Goal: Register for event/course

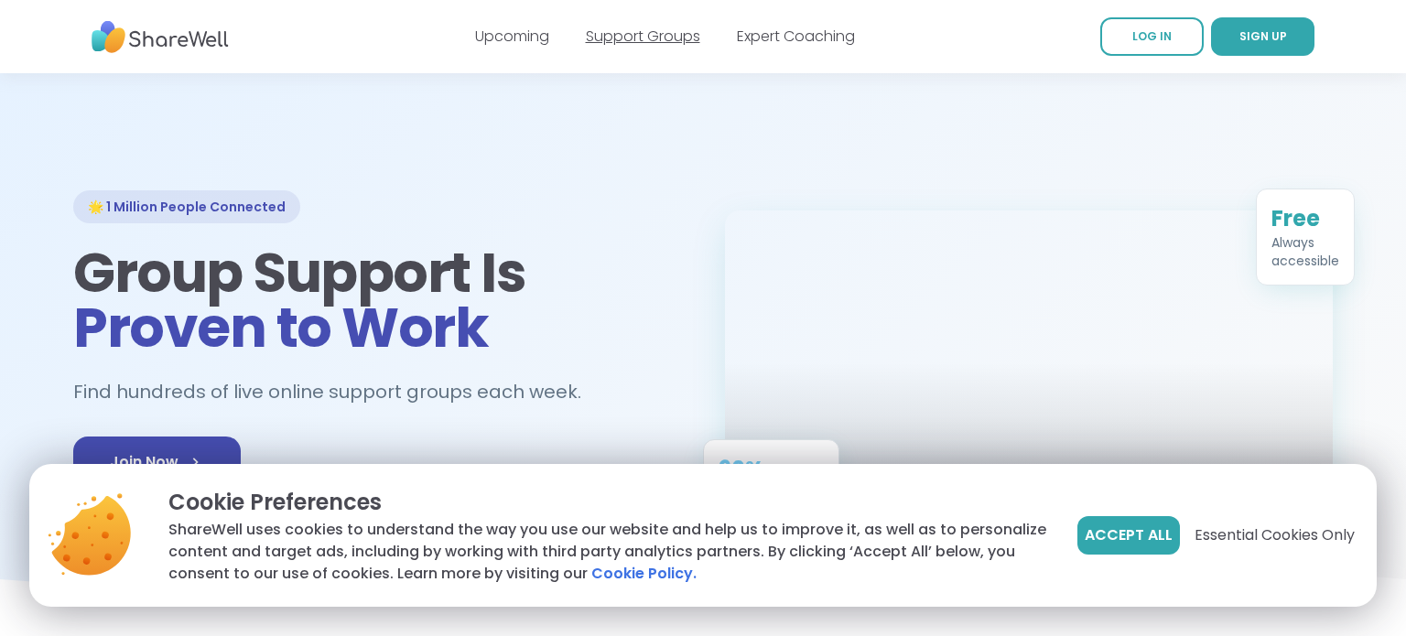
click at [647, 37] on link "Support Groups" at bounding box center [643, 36] width 114 height 21
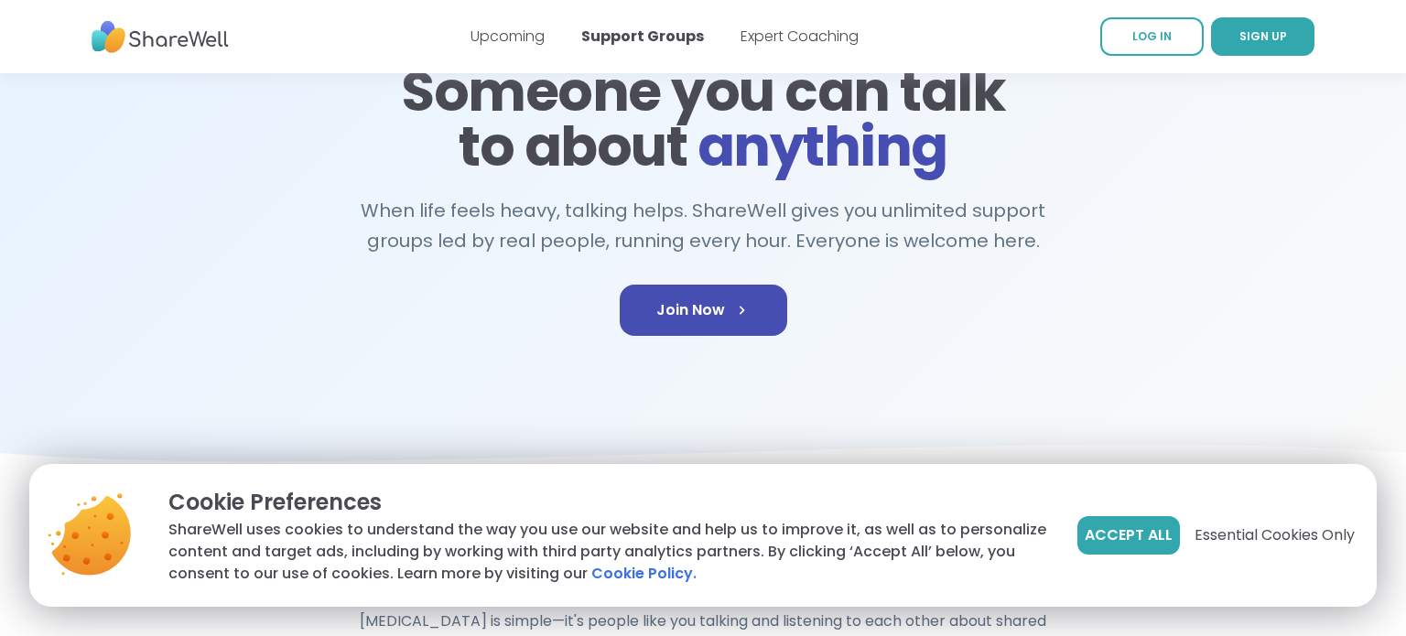
scroll to position [184, 0]
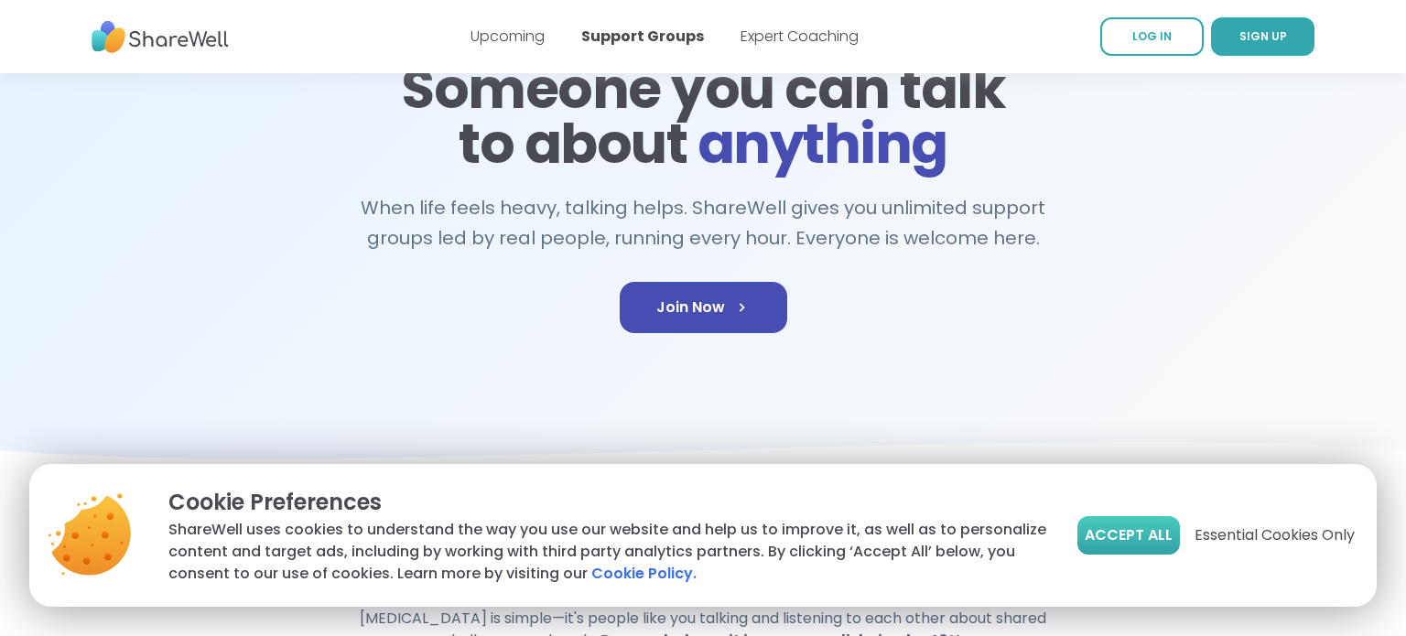
click at [1135, 538] on span "Accept All" at bounding box center [1129, 536] width 88 height 22
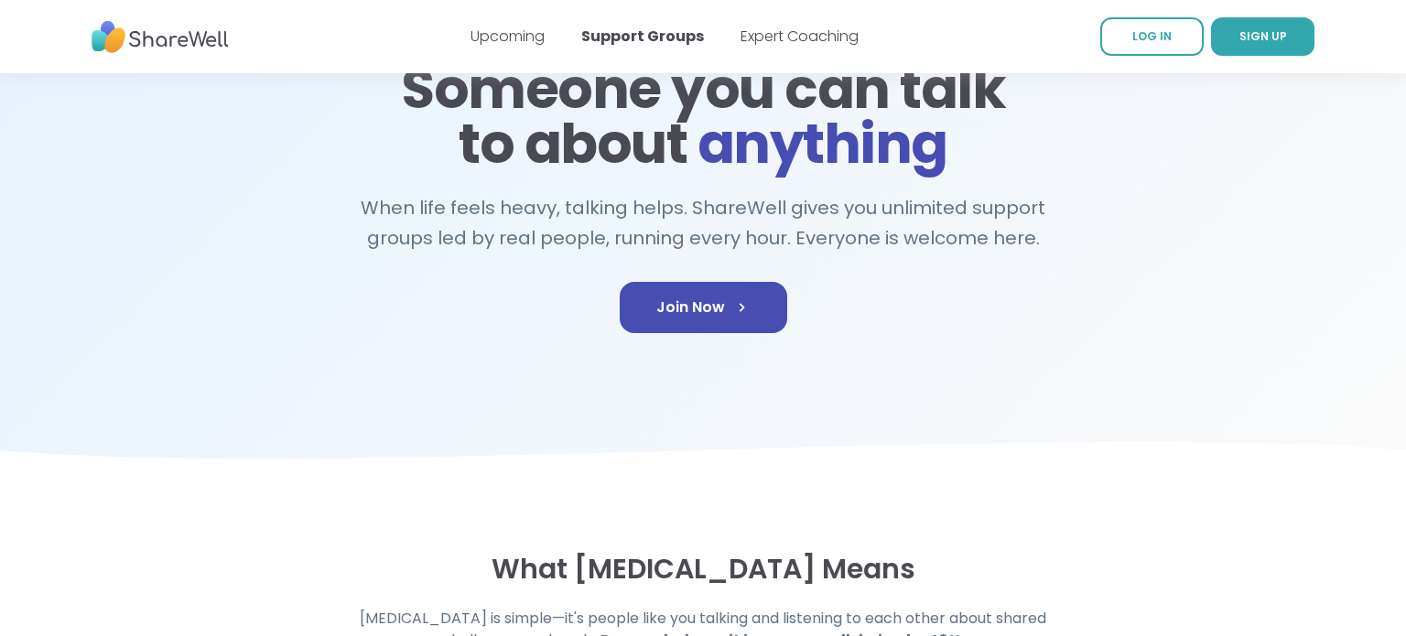
click at [359, 309] on div "🌟 Your healing journey starts [DATE] Someone you can talk to about anything Whe…" at bounding box center [703, 184] width 1260 height 356
click at [400, 309] on div "🌟 Your healing journey starts [DATE] Someone you can talk to about anything Whe…" at bounding box center [703, 184] width 1260 height 356
click at [734, 285] on link "Join Now" at bounding box center [704, 307] width 168 height 51
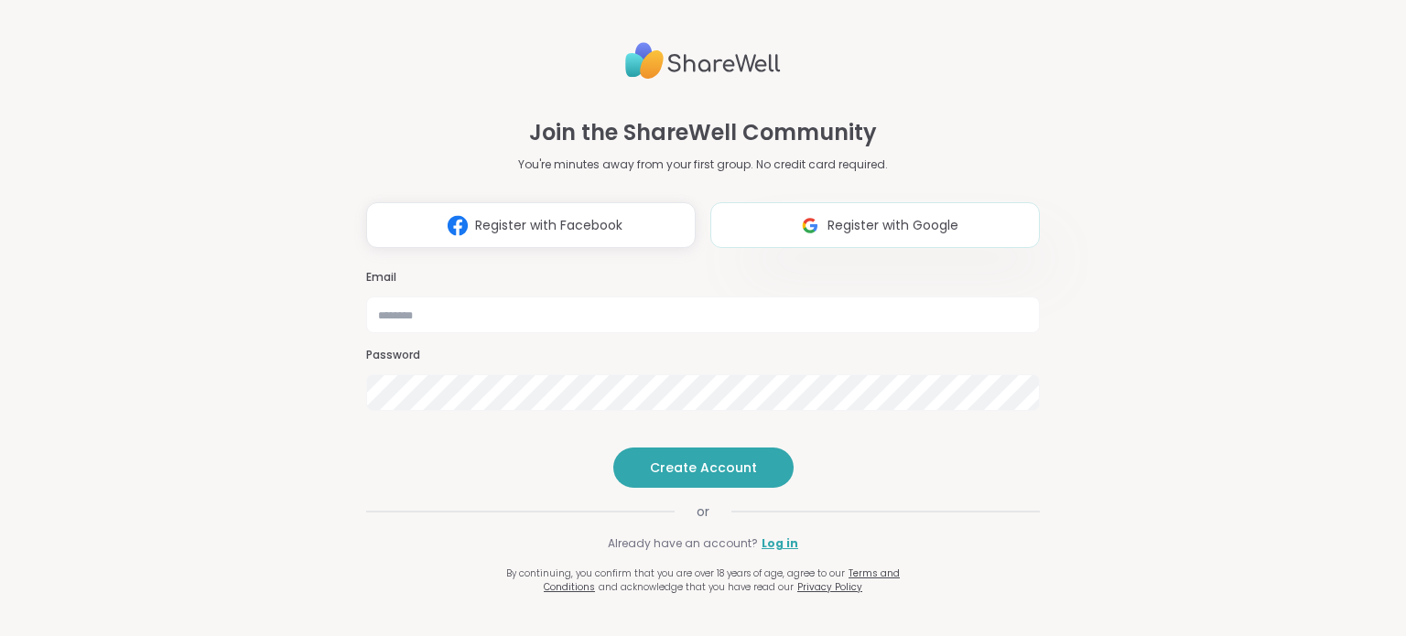
click at [862, 216] on span "Register with Google" at bounding box center [893, 225] width 131 height 19
click at [480, 297] on input "email" at bounding box center [703, 315] width 674 height 37
type input "**********"
click at [669, 477] on span "Create Account" at bounding box center [703, 468] width 107 height 18
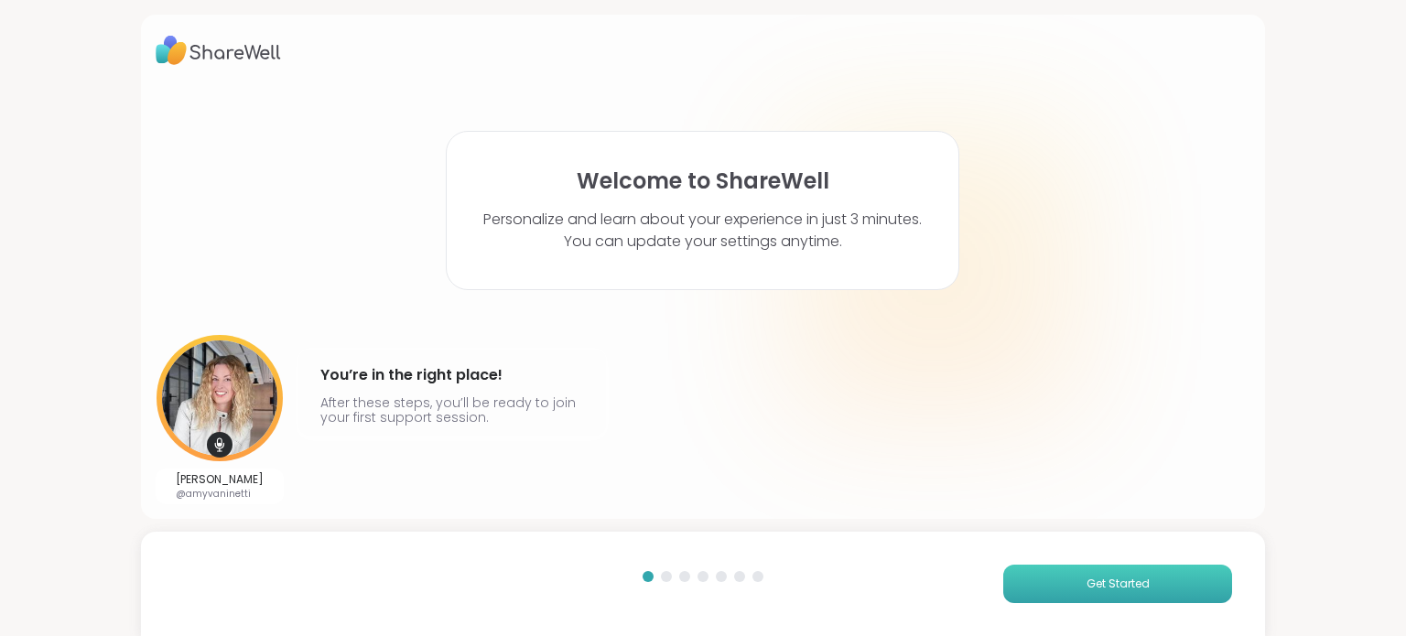
click at [1051, 602] on button "Get Started" at bounding box center [1117, 584] width 229 height 38
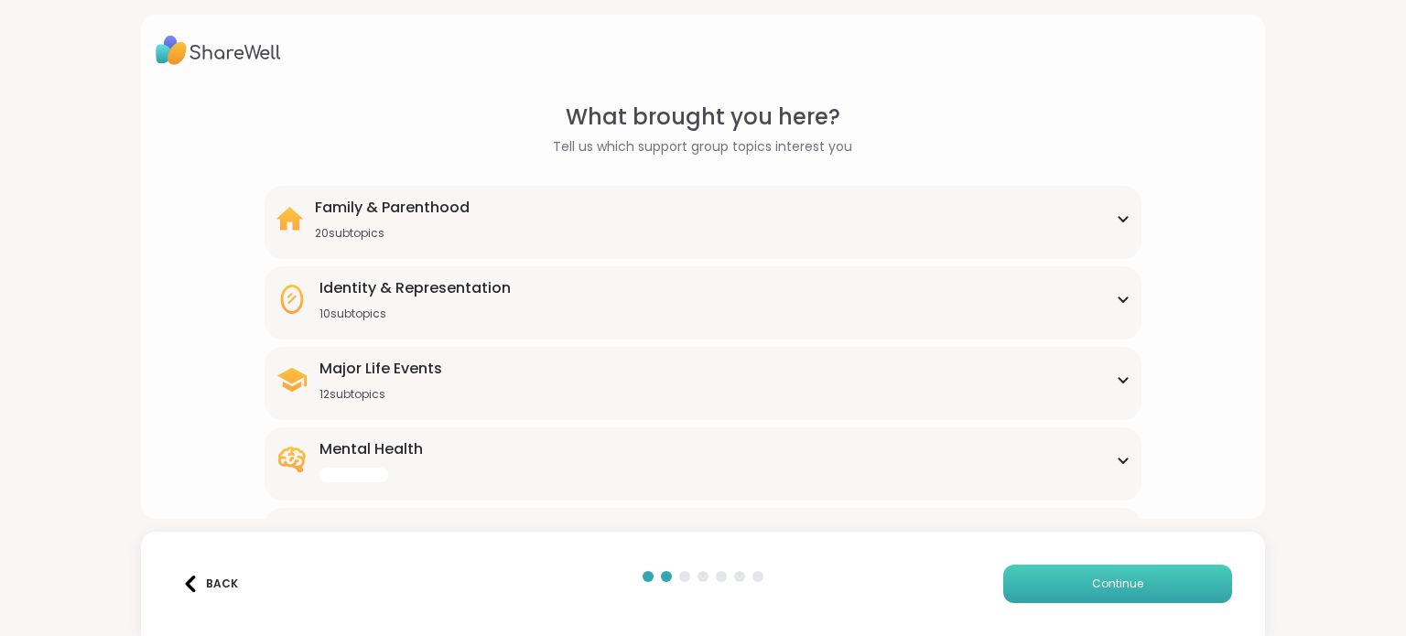
click at [1051, 602] on button "Continue" at bounding box center [1117, 584] width 229 height 38
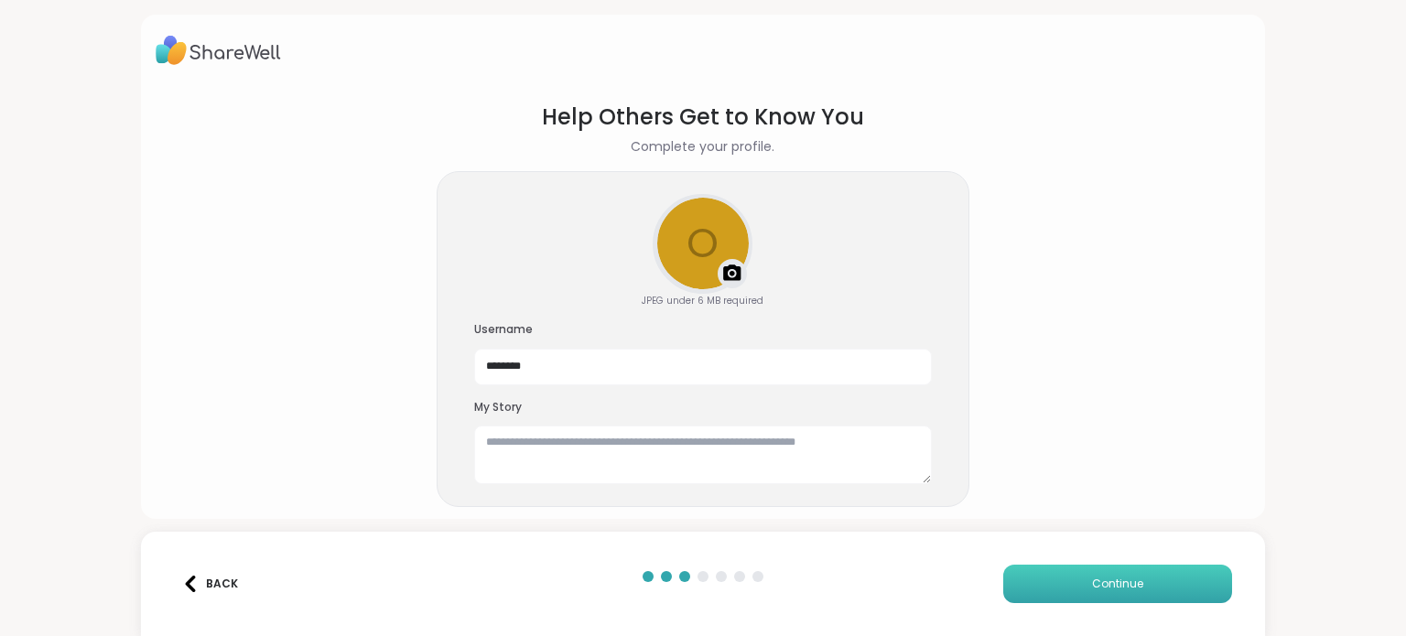
click at [1051, 602] on button "Continue" at bounding box center [1117, 584] width 229 height 38
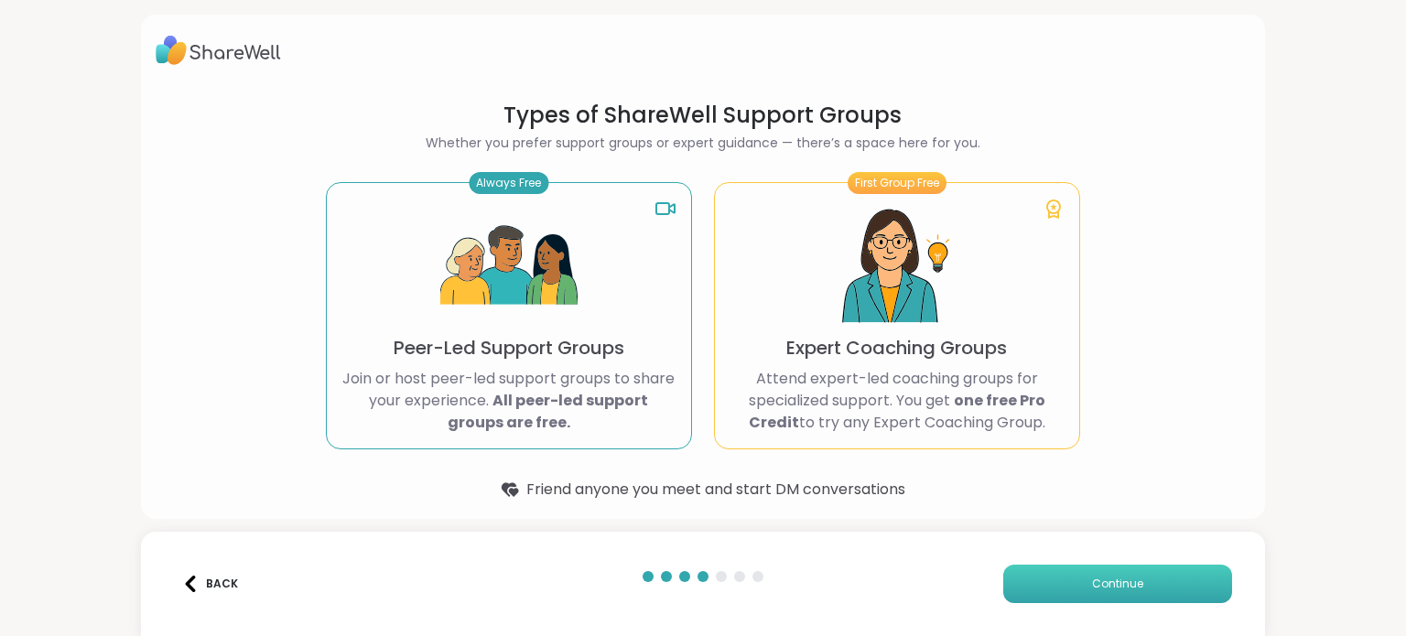
click at [1051, 602] on button "Continue" at bounding box center [1117, 584] width 229 height 38
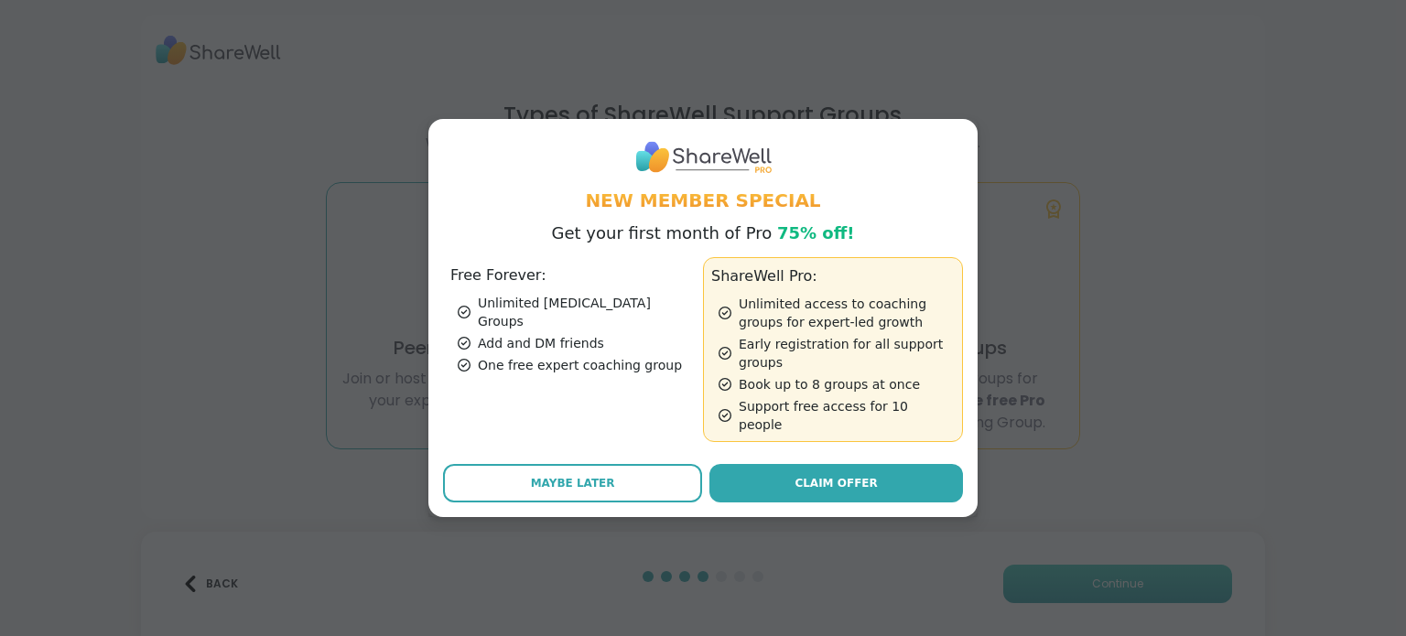
click at [1051, 602] on div "New Member Special Get your first month of Pro 75% off! Free Forever: Unlimited…" at bounding box center [703, 318] width 1384 height 636
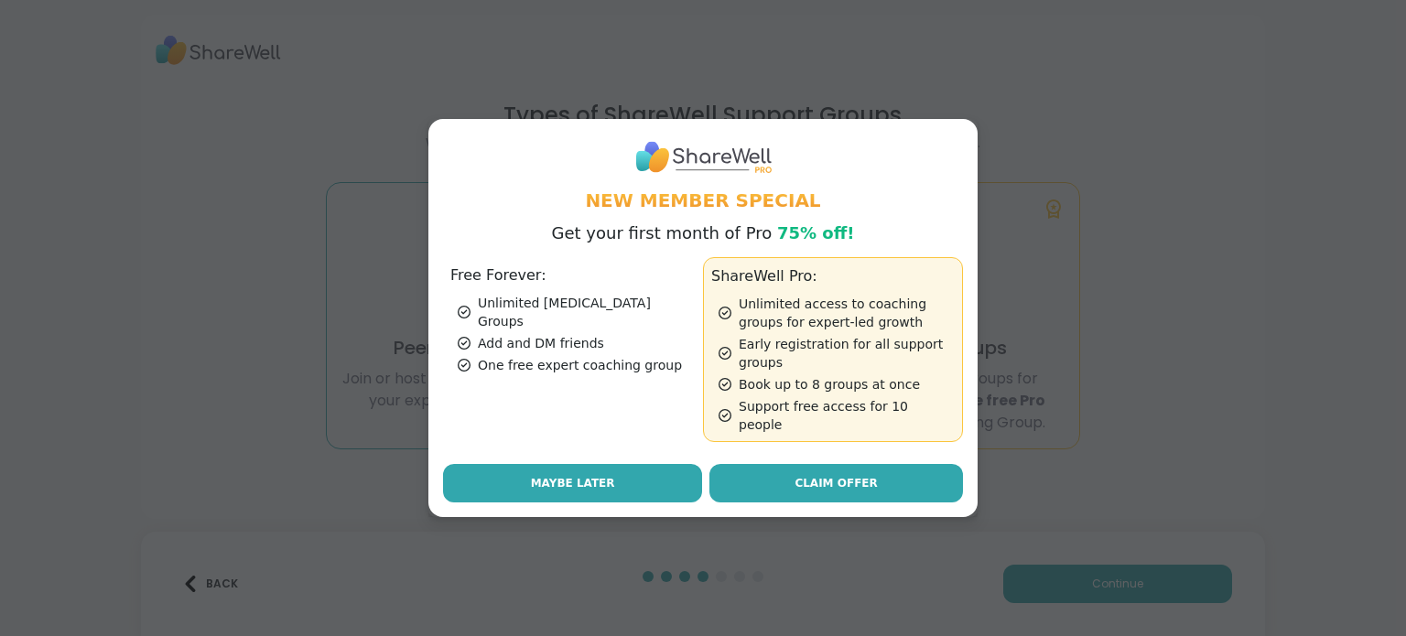
click at [603, 464] on button "Maybe Later" at bounding box center [572, 483] width 259 height 38
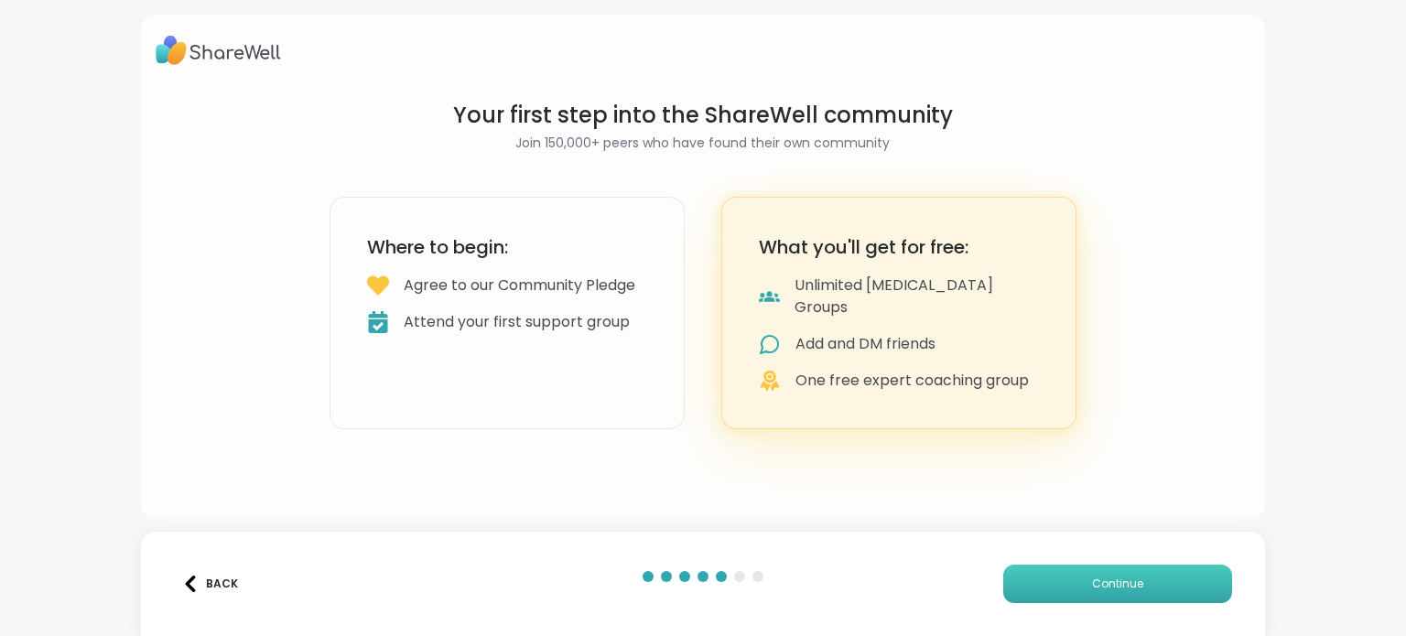
click at [1099, 576] on span "Continue" at bounding box center [1117, 584] width 51 height 16
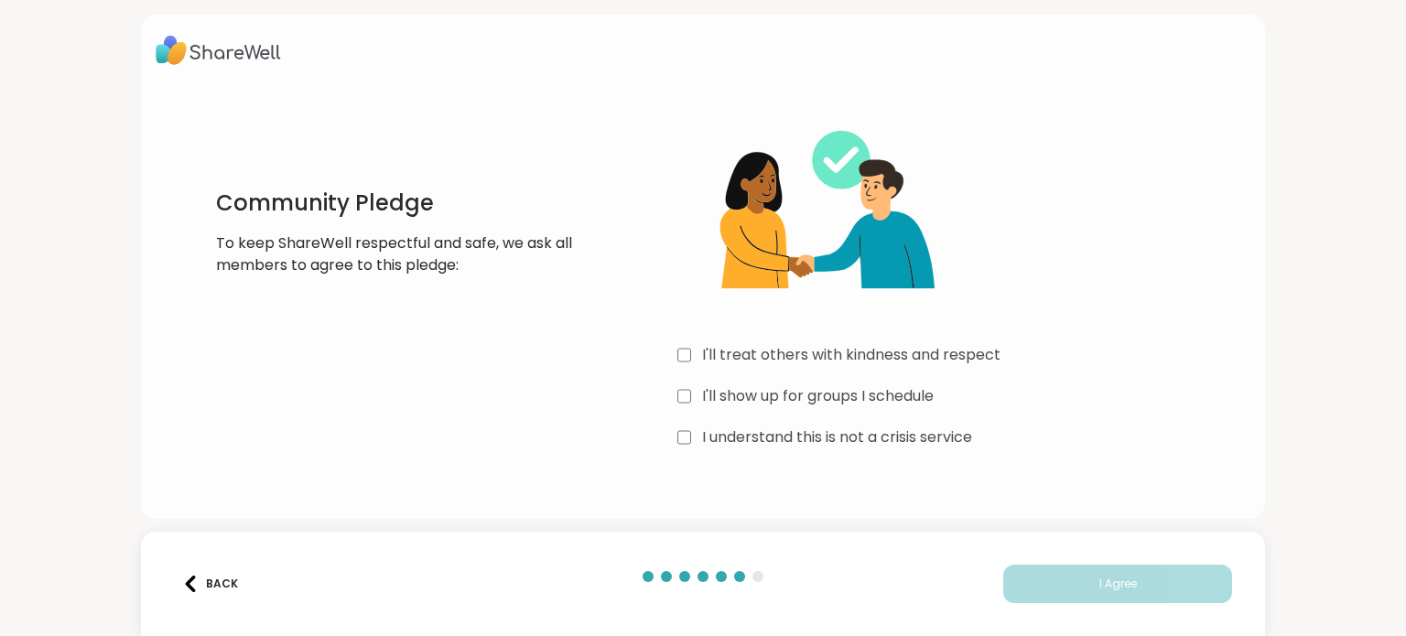
click at [865, 346] on label "I'll treat others with kindness and respect" at bounding box center [851, 355] width 298 height 22
click at [842, 385] on label "I'll show up for groups I schedule" at bounding box center [818, 396] width 232 height 22
click at [828, 429] on label "I understand this is not a crisis service" at bounding box center [837, 438] width 270 height 22
click at [1106, 566] on button "I Agree" at bounding box center [1117, 584] width 229 height 38
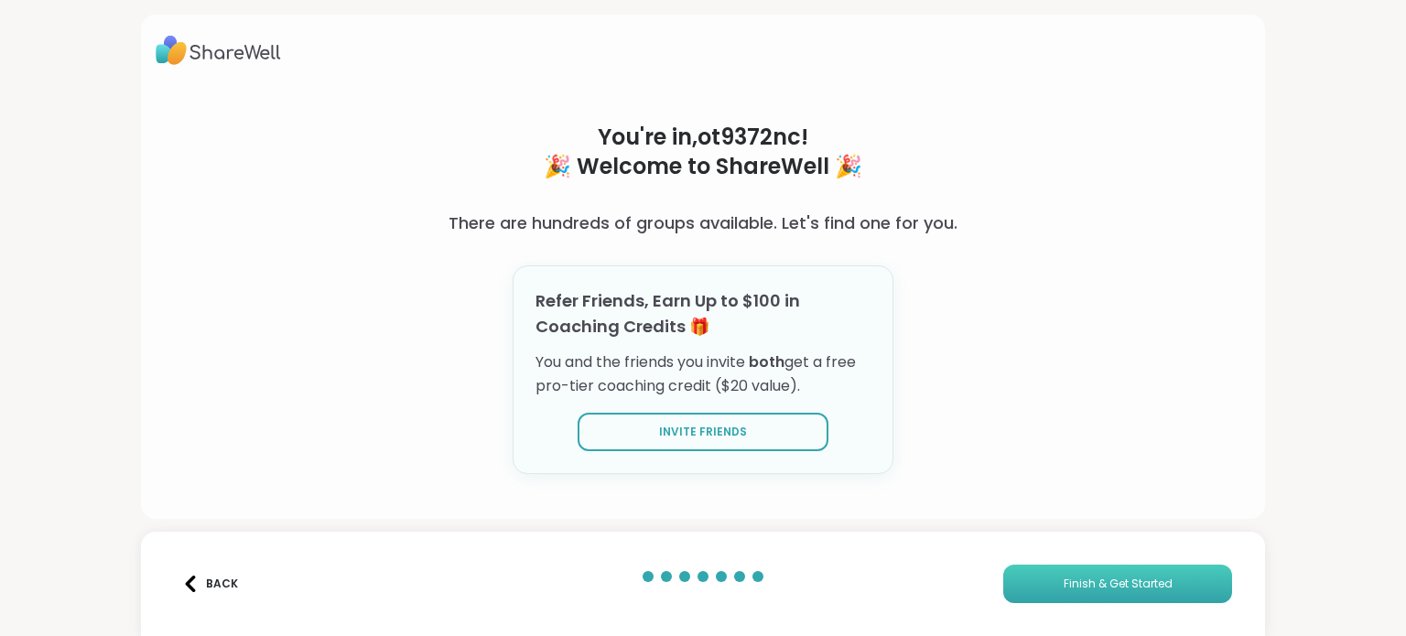
click at [1131, 592] on button "Finish & Get Started" at bounding box center [1117, 584] width 229 height 38
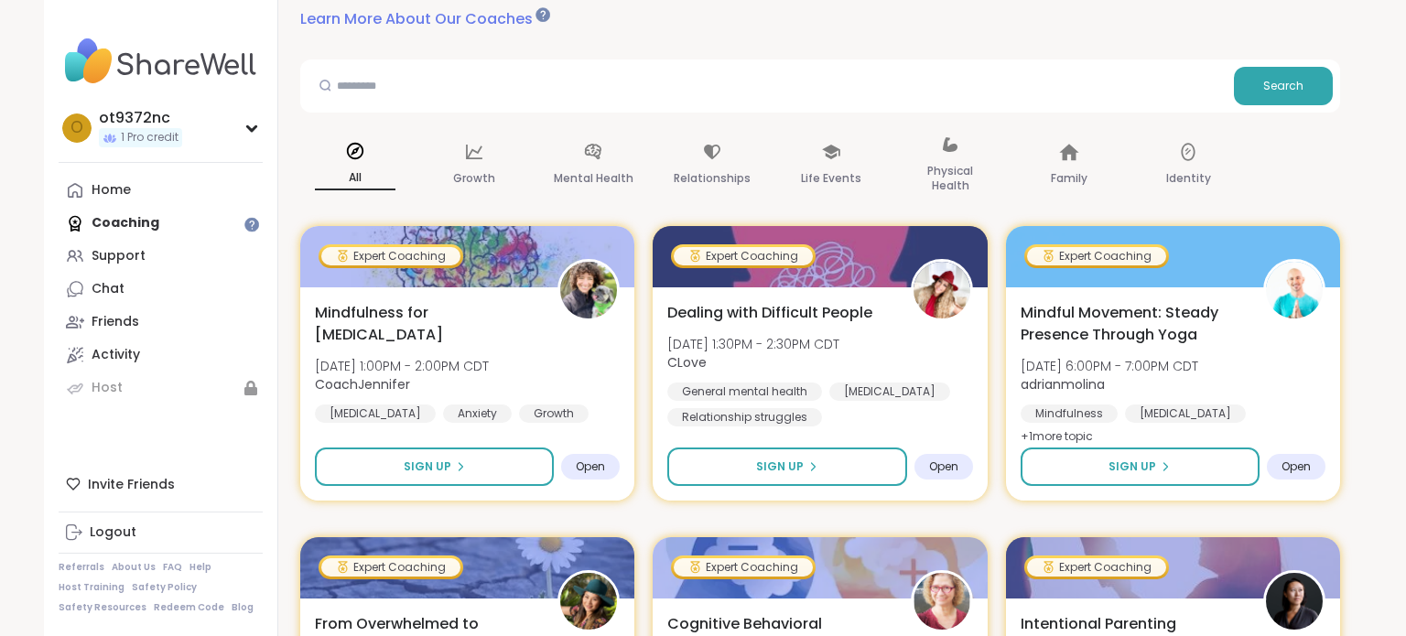
scroll to position [163, 0]
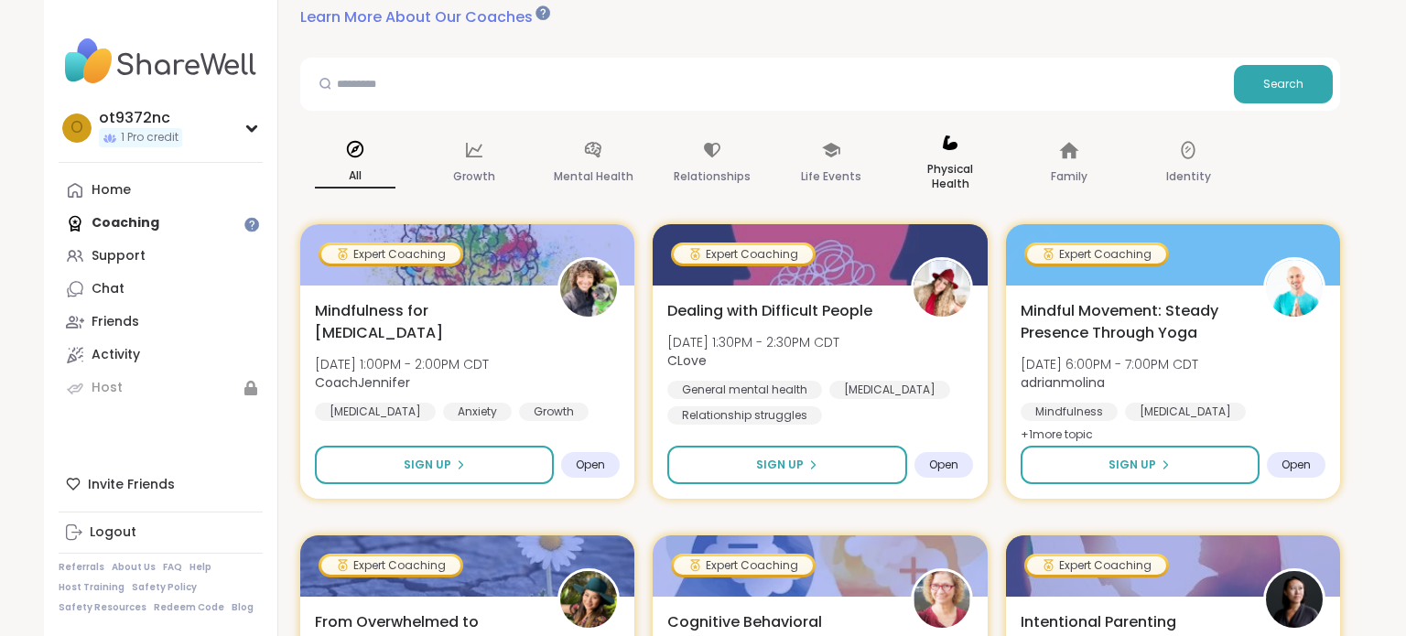
click at [931, 148] on div "Physical Health" at bounding box center [950, 164] width 110 height 92
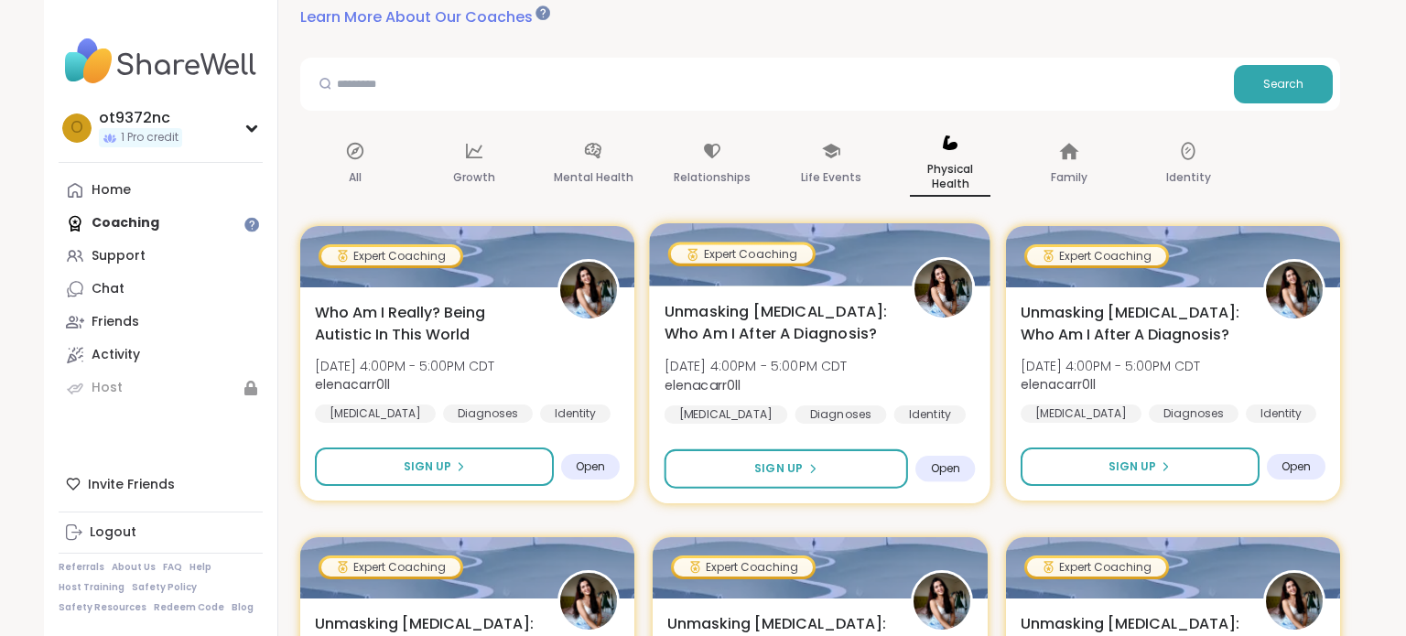
click at [760, 330] on span "Unmasking Autism: Who Am I After A Diagnosis?" at bounding box center [778, 322] width 227 height 45
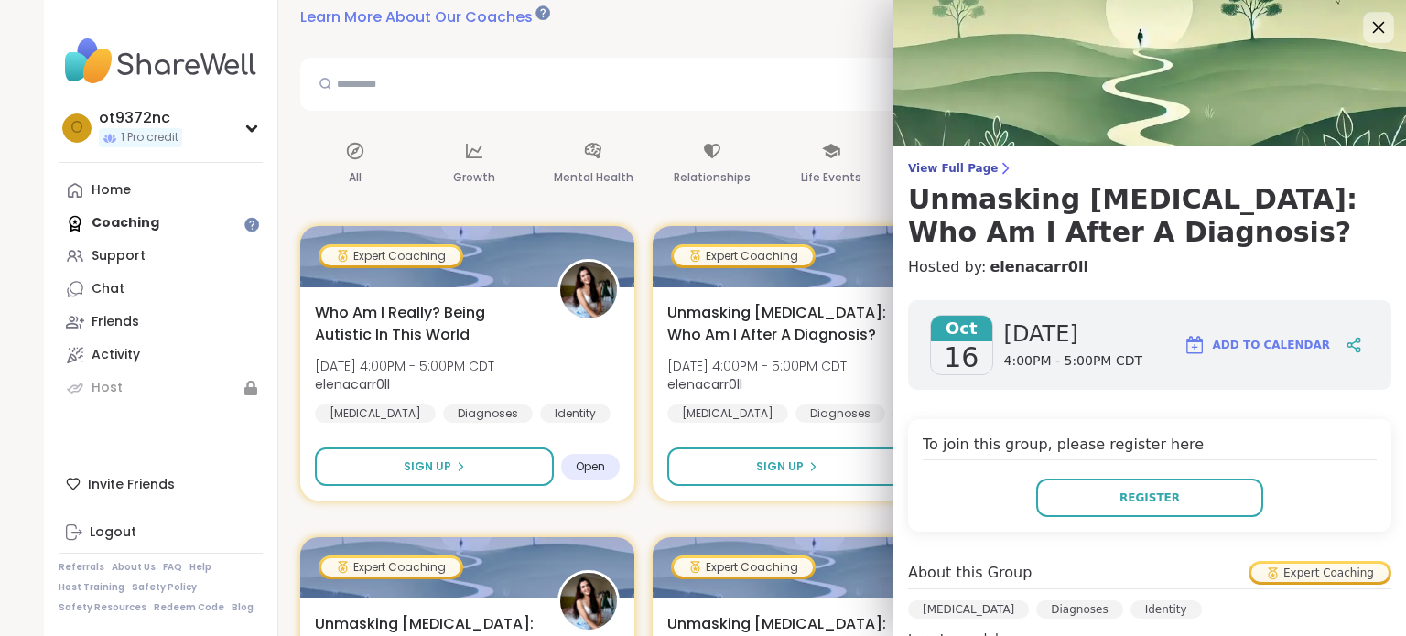
click at [1370, 16] on icon at bounding box center [1378, 27] width 23 height 23
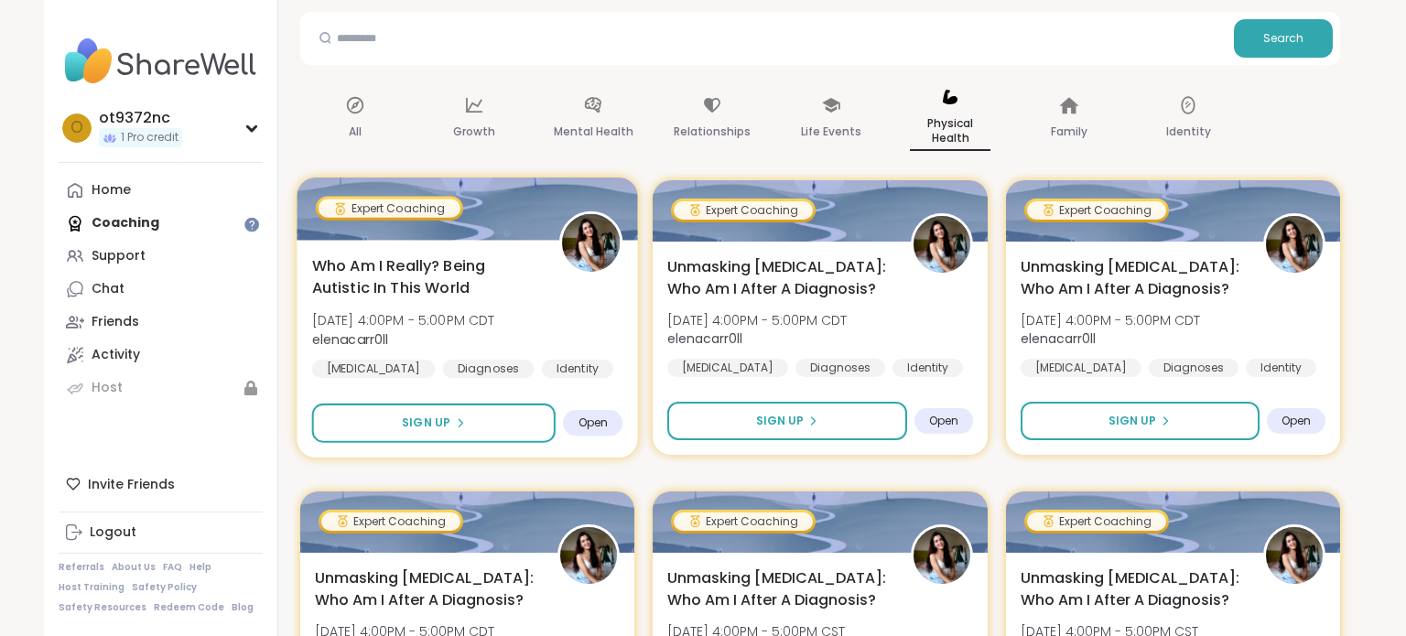
scroll to position [0, 0]
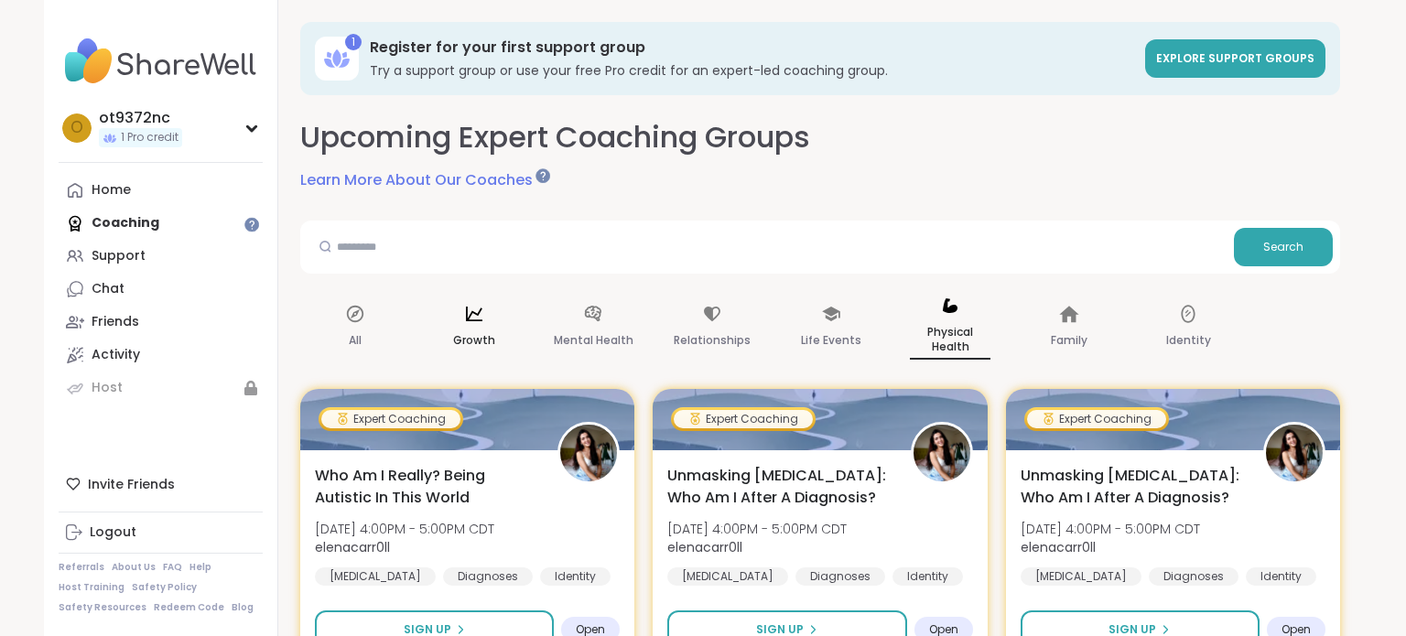
click at [480, 296] on div "Growth" at bounding box center [474, 327] width 110 height 93
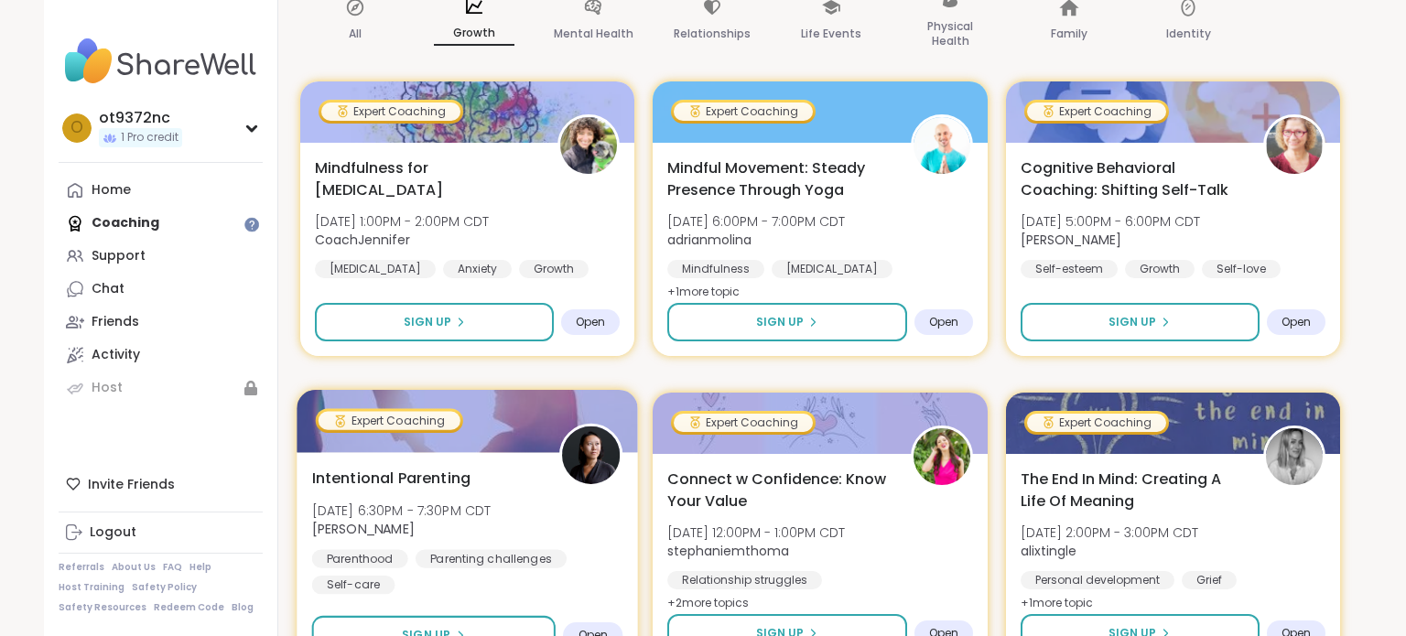
scroll to position [308, 0]
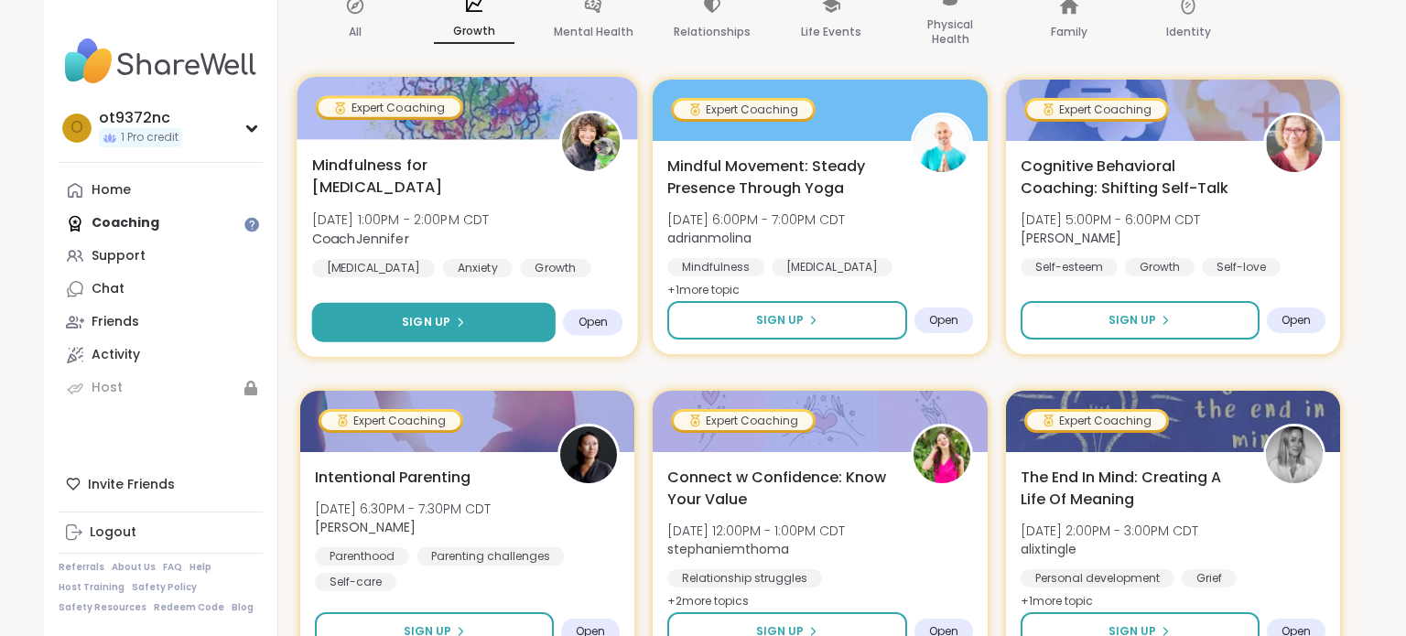
click at [456, 308] on button "Sign Up" at bounding box center [434, 322] width 244 height 39
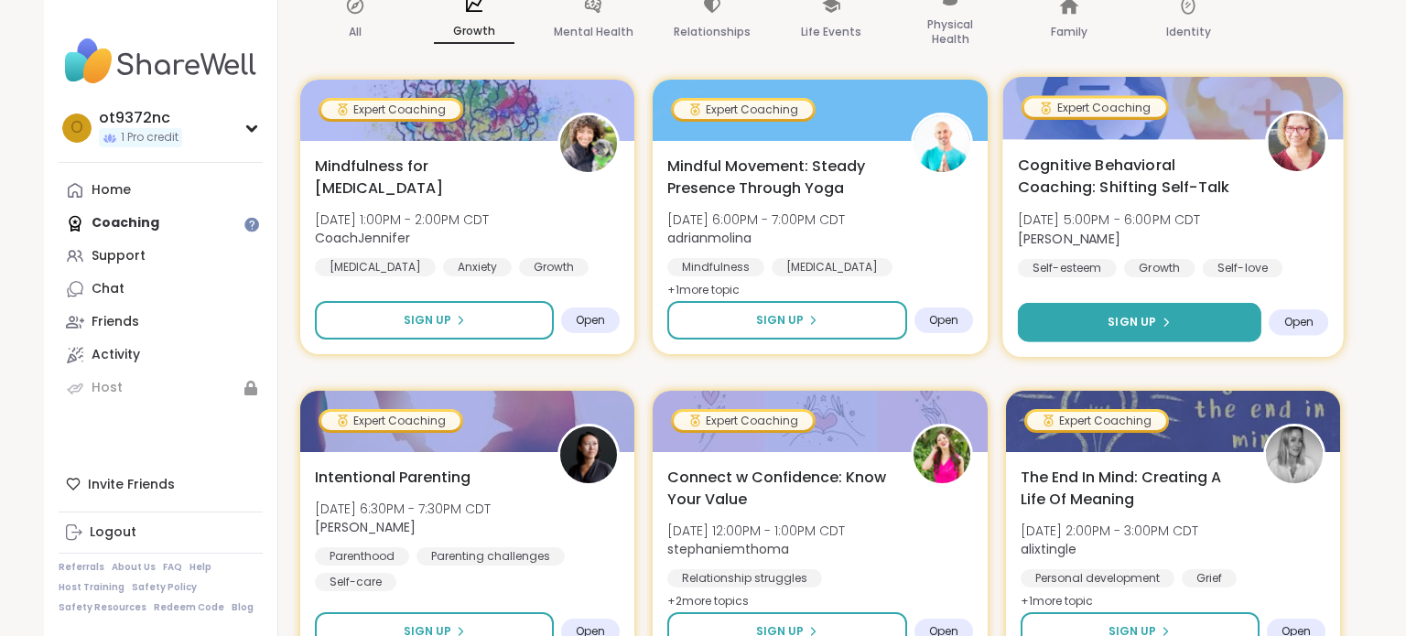
click at [1063, 319] on button "Sign Up" at bounding box center [1139, 322] width 244 height 39
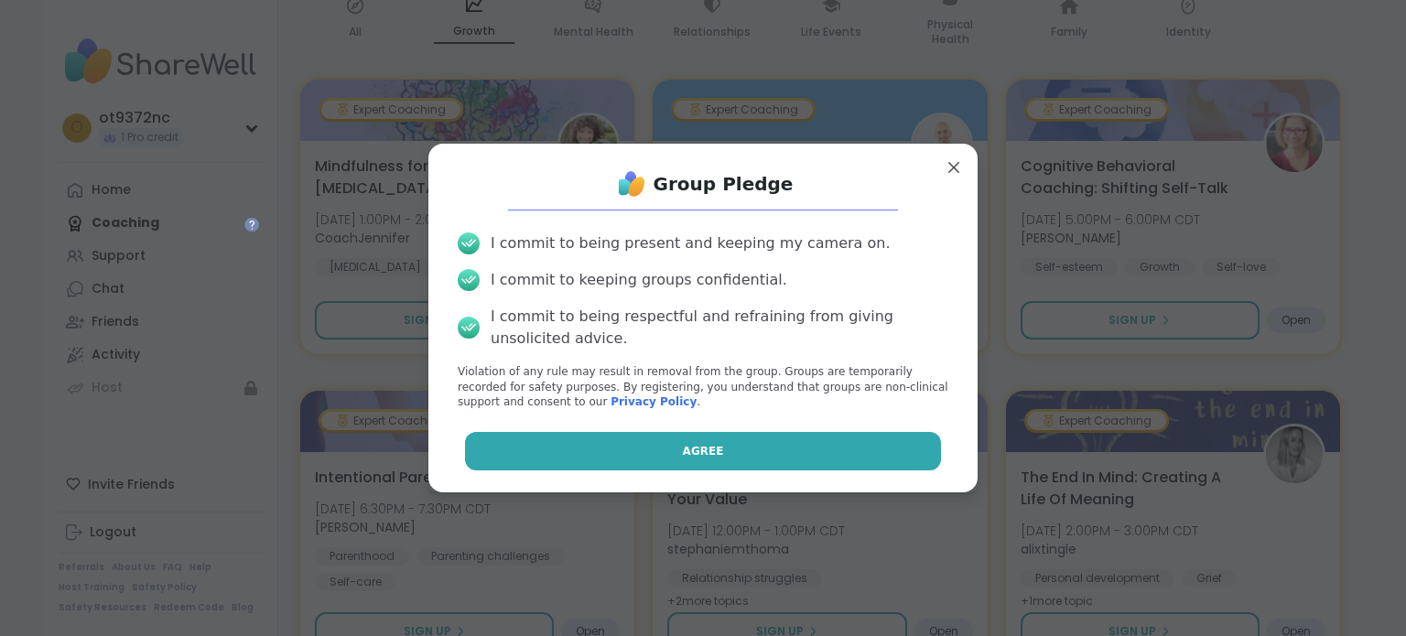
click at [658, 451] on button "Agree" at bounding box center [703, 451] width 477 height 38
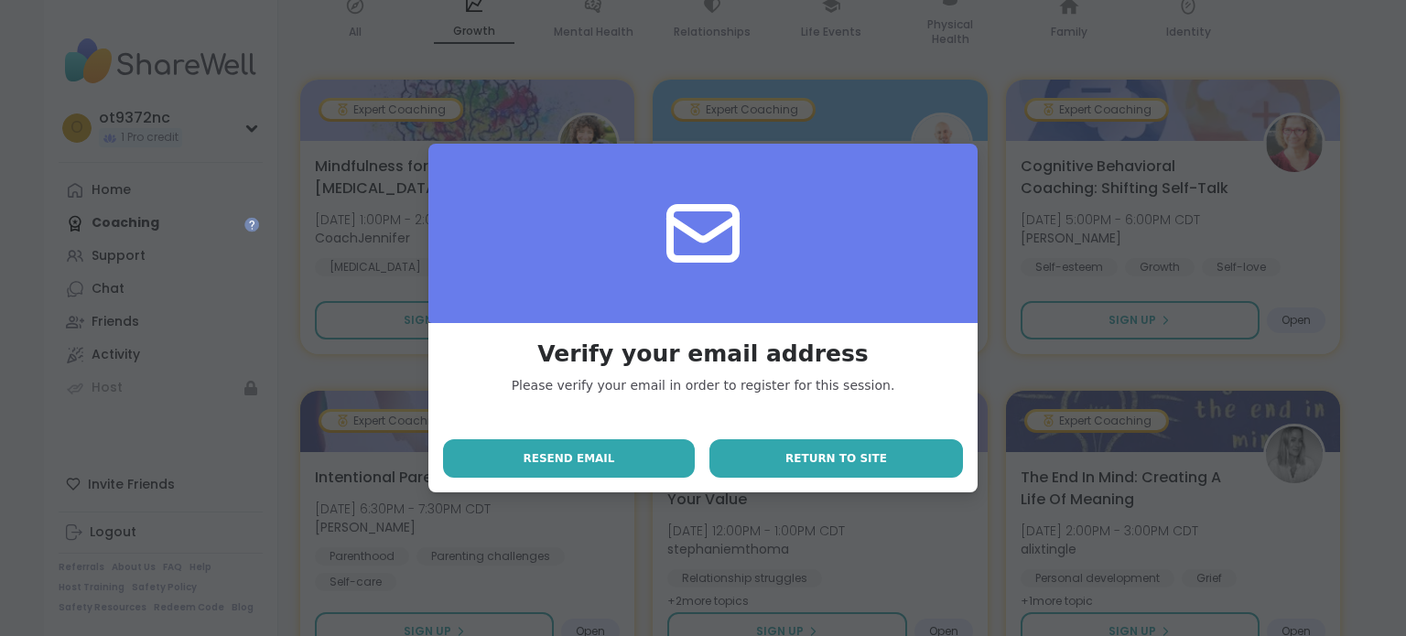
click at [873, 460] on span "Return to site" at bounding box center [836, 458] width 102 height 16
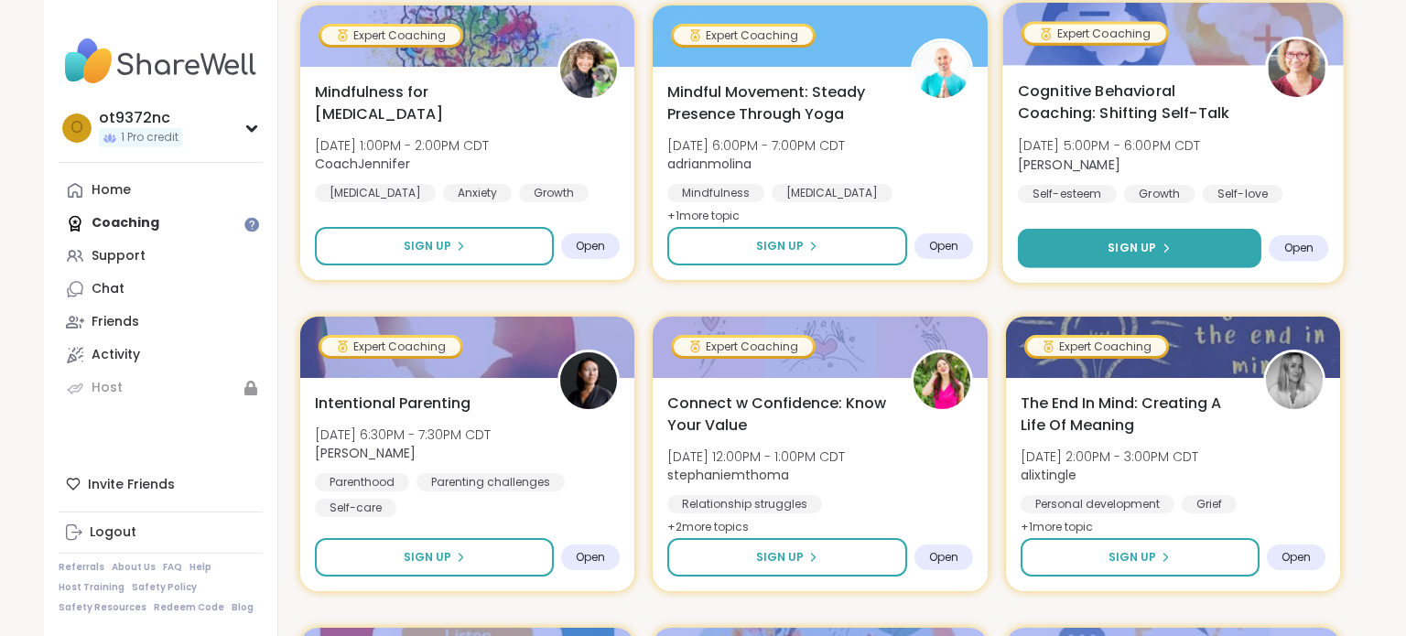
scroll to position [383, 0]
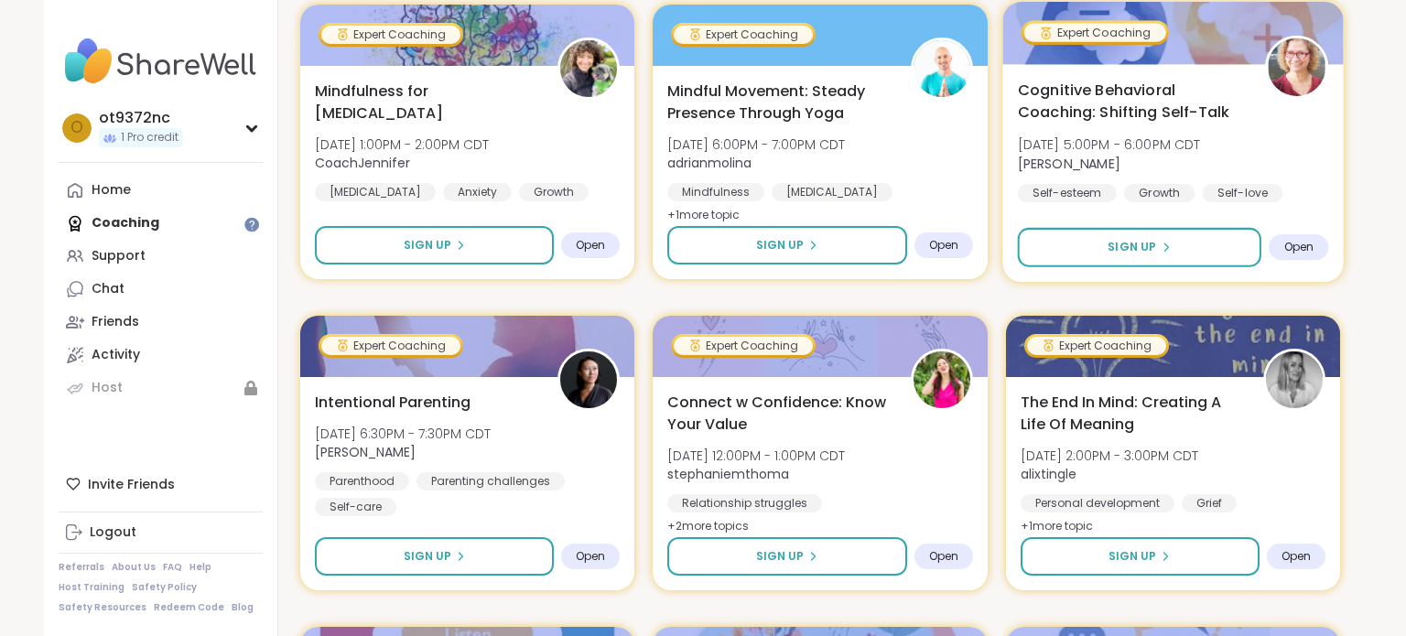
click at [1305, 251] on span "Open" at bounding box center [1298, 247] width 30 height 15
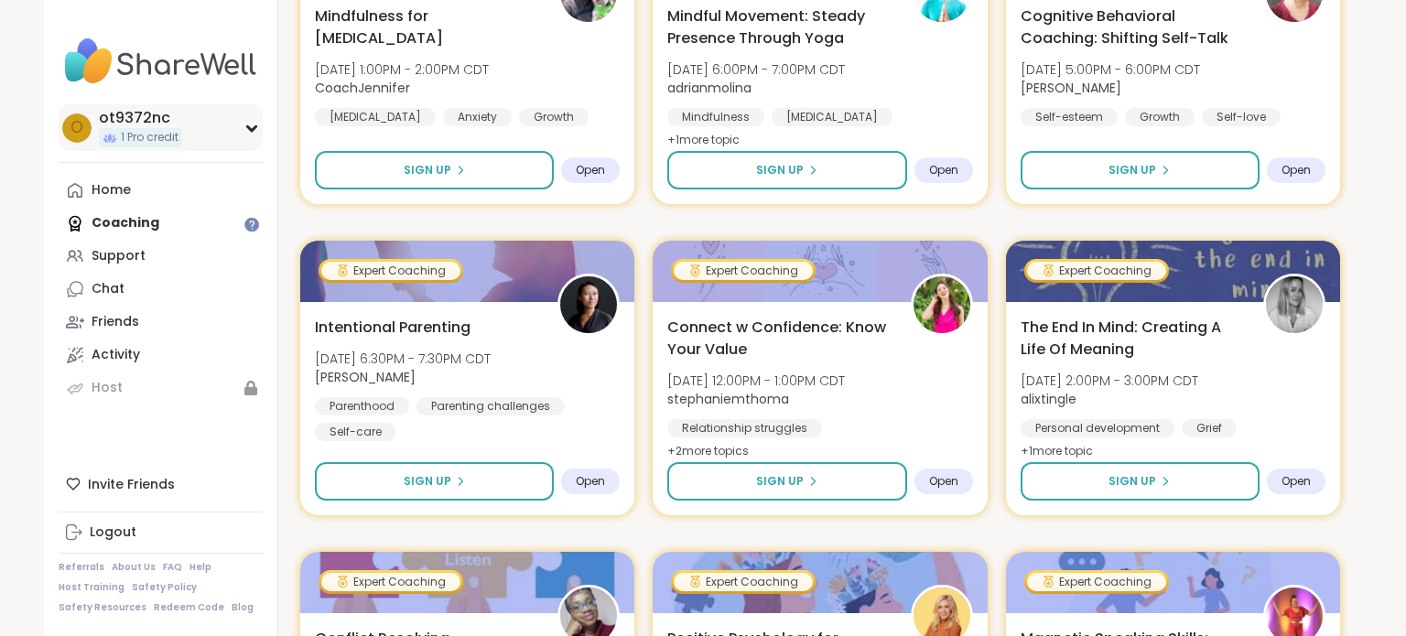
scroll to position [460, 0]
